Goal: Information Seeking & Learning: Learn about a topic

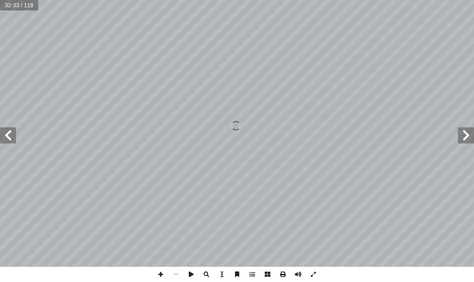
click at [6, 133] on span at bounding box center [8, 135] width 16 height 16
click at [465, 135] on span at bounding box center [466, 135] width 16 height 16
click at [10, 141] on span at bounding box center [8, 135] width 16 height 16
click at [12, 139] on span at bounding box center [8, 135] width 16 height 16
click at [11, 137] on span at bounding box center [8, 135] width 16 height 16
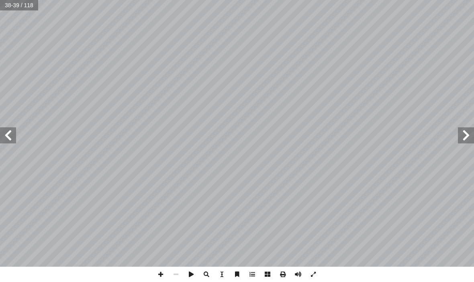
click at [3, 140] on span at bounding box center [8, 135] width 16 height 16
click at [10, 133] on span at bounding box center [8, 135] width 16 height 16
click at [12, 135] on span at bounding box center [8, 135] width 16 height 16
click at [9, 137] on span at bounding box center [8, 135] width 16 height 16
click at [4, 139] on span at bounding box center [8, 135] width 16 height 16
